Goal: Find specific page/section: Find specific page/section

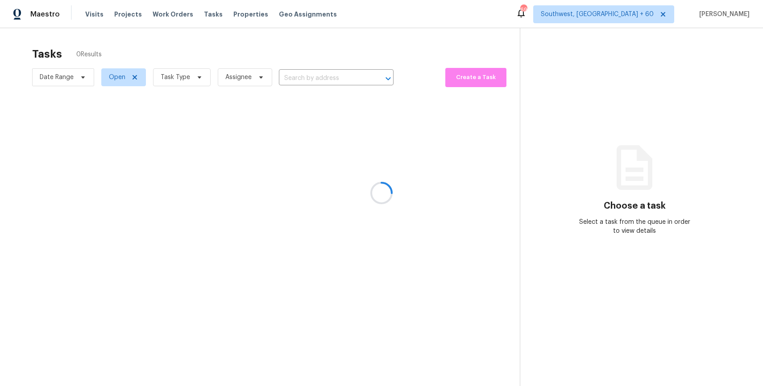
click at [199, 73] on div at bounding box center [381, 193] width 763 height 386
click at [195, 74] on div at bounding box center [381, 193] width 763 height 386
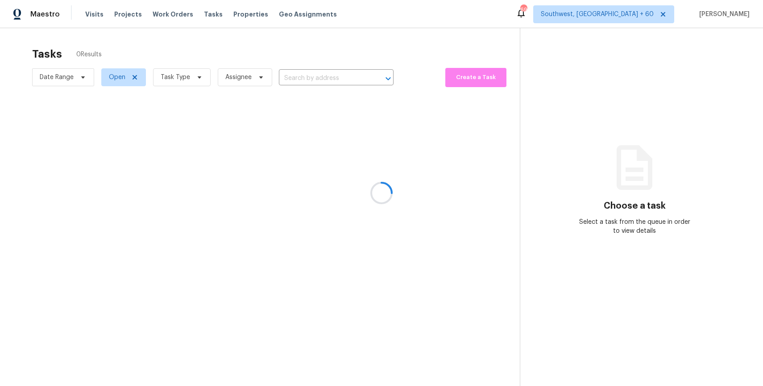
click at [196, 79] on div at bounding box center [381, 193] width 763 height 386
click at [192, 79] on div at bounding box center [381, 193] width 763 height 386
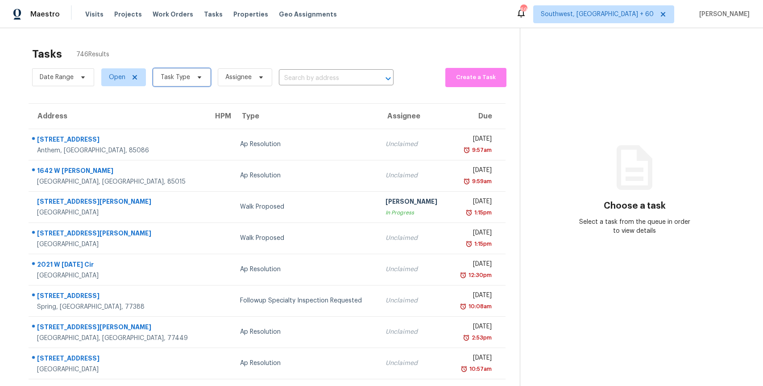
click at [198, 76] on icon at bounding box center [200, 77] width 4 height 2
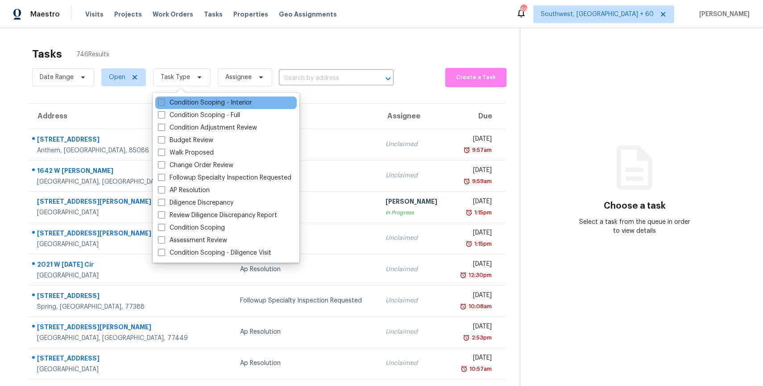
click at [210, 104] on label "Condition Scoping - Interior" at bounding box center [205, 102] width 94 height 9
click at [164, 104] on input "Condition Scoping - Interior" at bounding box center [161, 101] width 6 height 6
checkbox input "true"
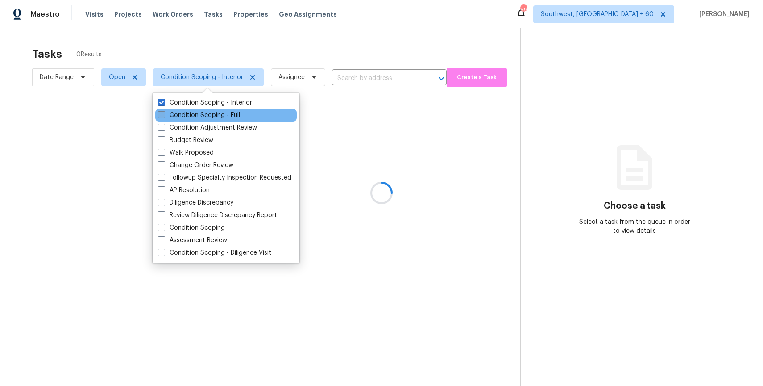
click at [210, 114] on label "Condition Scoping - Full" at bounding box center [199, 115] width 82 height 9
click at [164, 114] on input "Condition Scoping - Full" at bounding box center [161, 114] width 6 height 6
checkbox input "true"
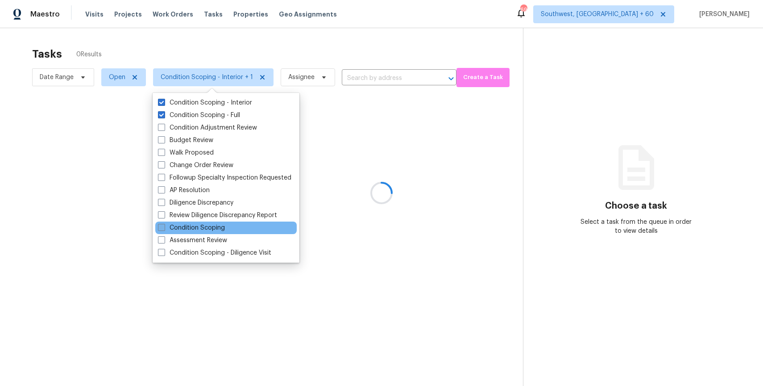
click at [216, 227] on label "Condition Scoping" at bounding box center [191, 227] width 67 height 9
click at [164, 227] on input "Condition Scoping" at bounding box center [161, 226] width 6 height 6
checkbox input "true"
click at [310, 36] on div at bounding box center [381, 193] width 763 height 386
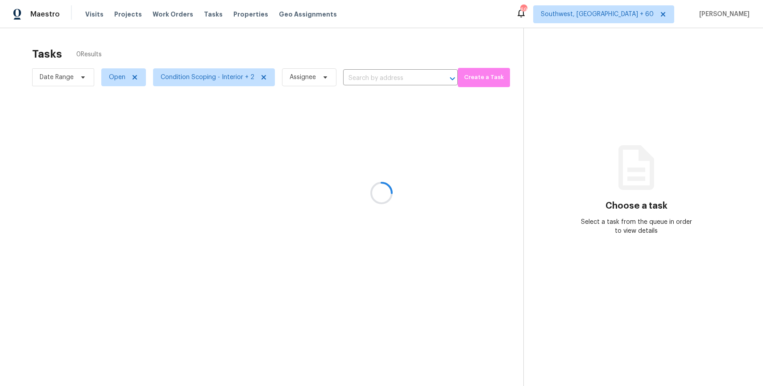
click at [310, 36] on div at bounding box center [381, 193] width 763 height 386
